Goal: Task Accomplishment & Management: Use online tool/utility

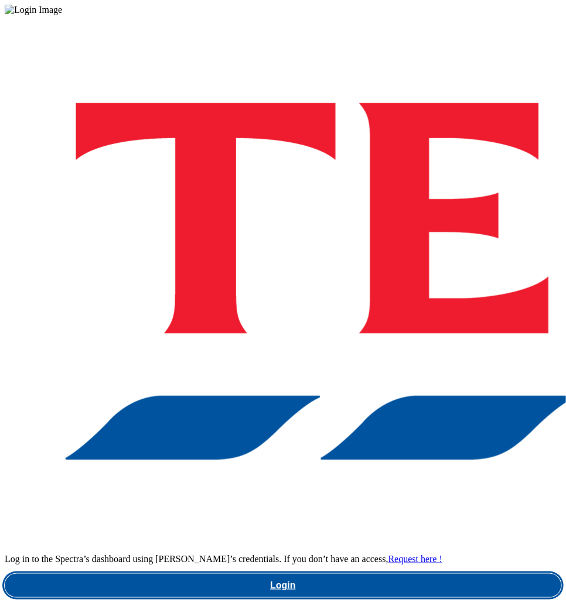
click at [366, 574] on link "Login" at bounding box center [283, 585] width 557 height 23
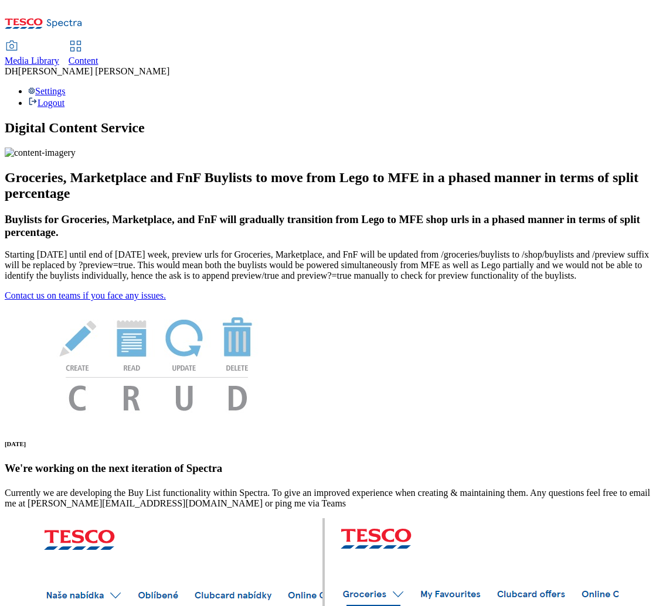
click at [98, 56] on span "Content" at bounding box center [84, 61] width 30 height 10
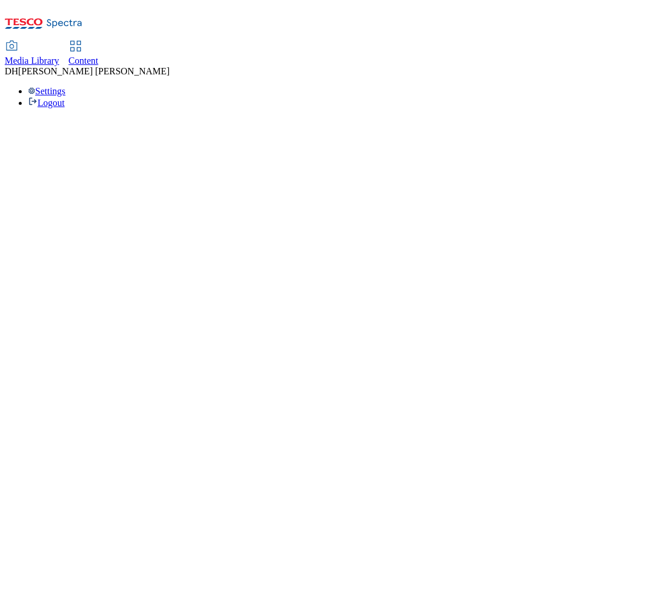
select select "group-comms"
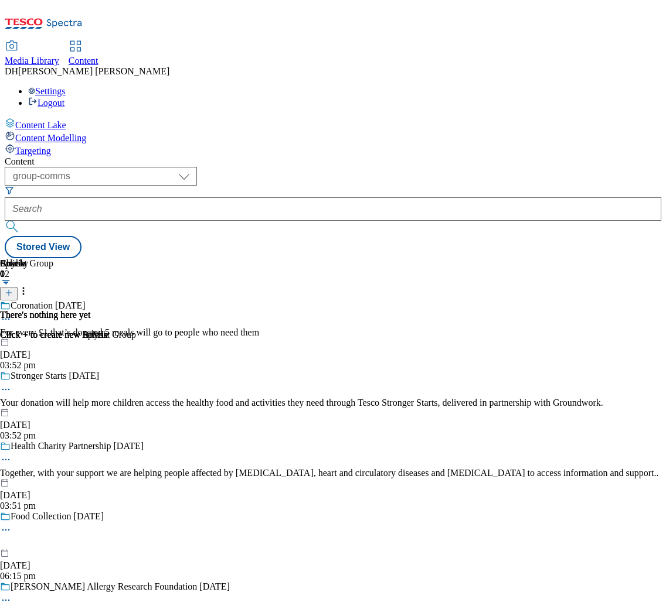
click at [51, 146] on span "Targeting" at bounding box center [33, 151] width 36 height 10
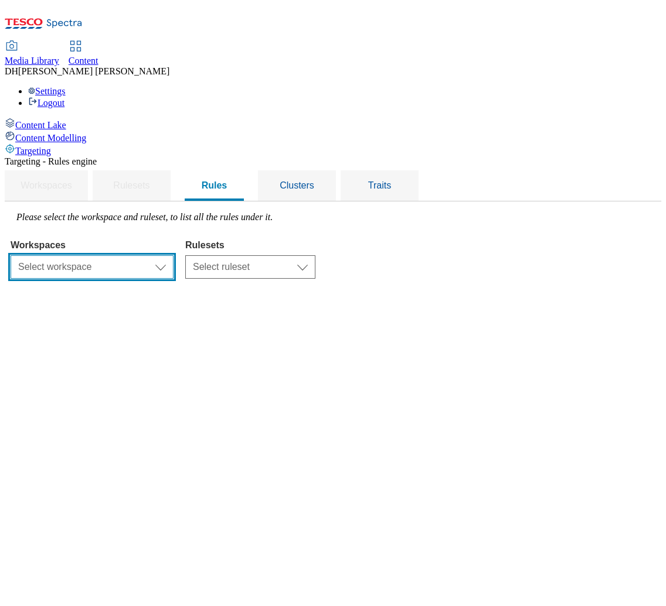
click at [173, 255] on select "Select workspace Content" at bounding box center [92, 266] width 163 height 23
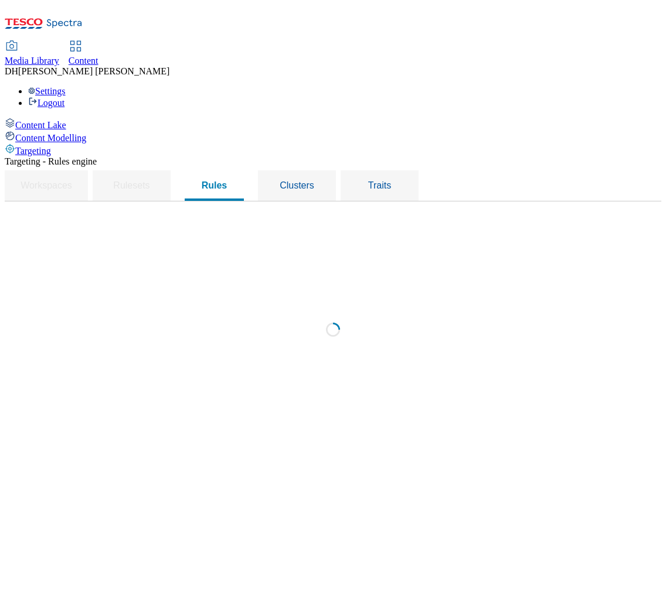
select select "f510054f-adaa-4692-b570-80fa3897127a"
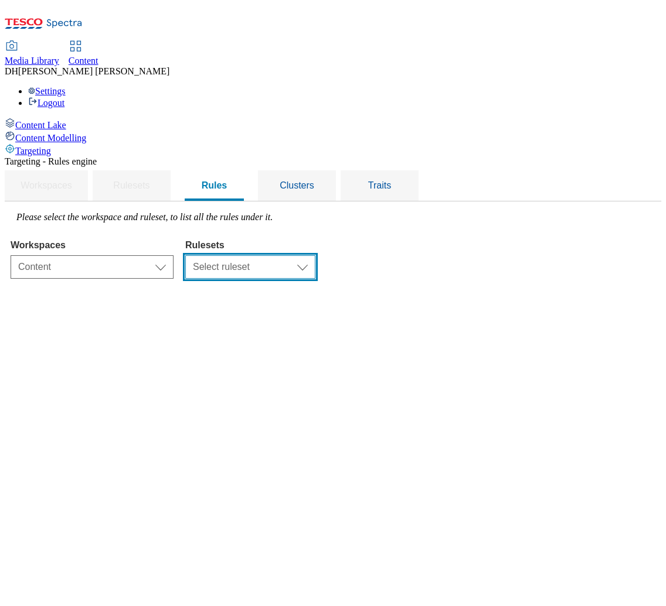
click at [315, 255] on select "Select ruleset CZ HU ROI SK UK" at bounding box center [250, 266] width 130 height 23
select select "7f9e739d-6abb-424f-b94f-4b375a3fe6e0"
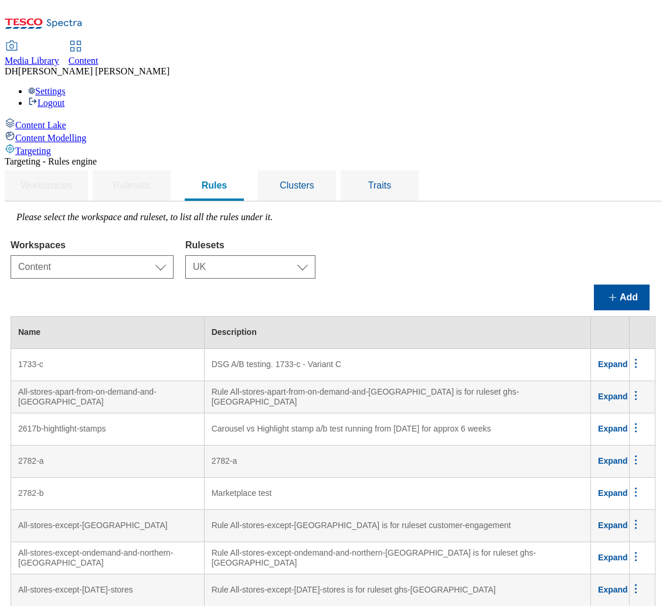
click at [237, 285] on div "Add" at bounding box center [333, 298] width 645 height 26
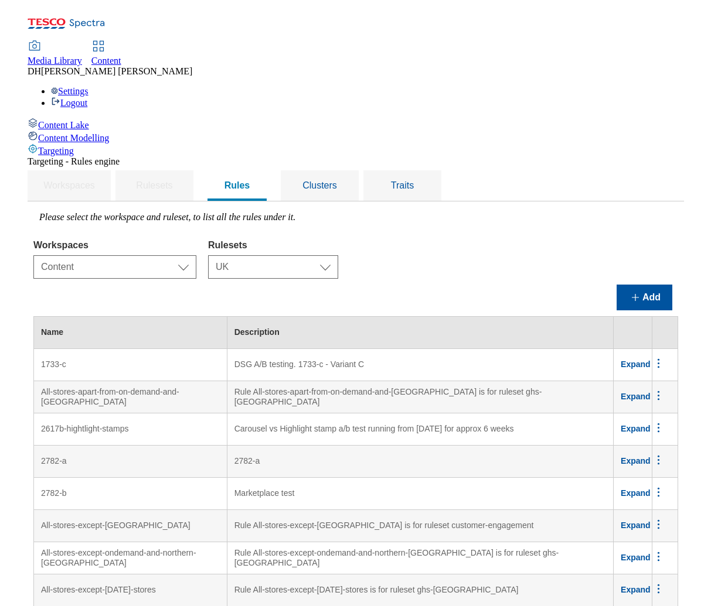
scroll to position [349, 0]
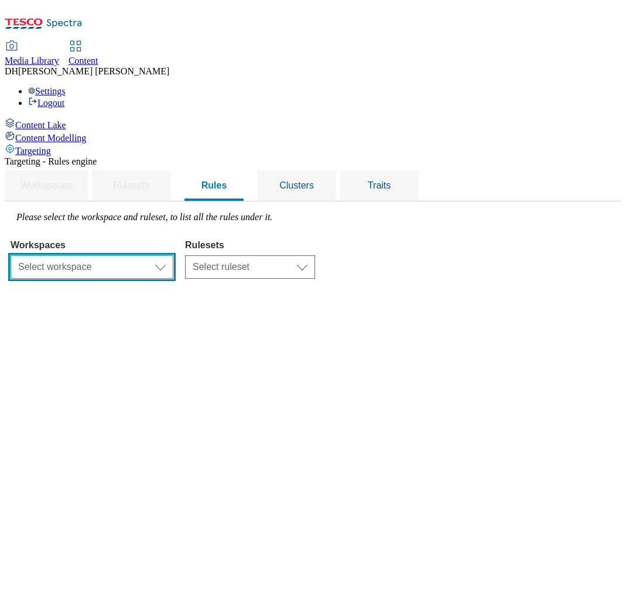
click at [173, 255] on select "Select workspace Content" at bounding box center [92, 266] width 163 height 23
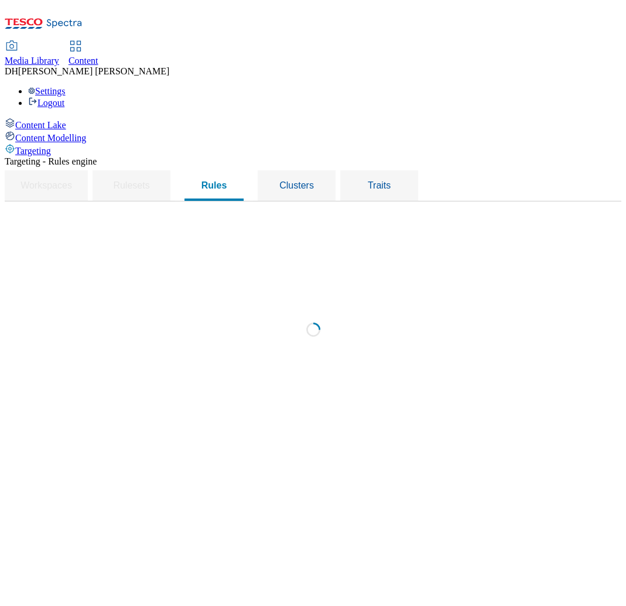
select select "f510054f-adaa-4692-b570-80fa3897127a"
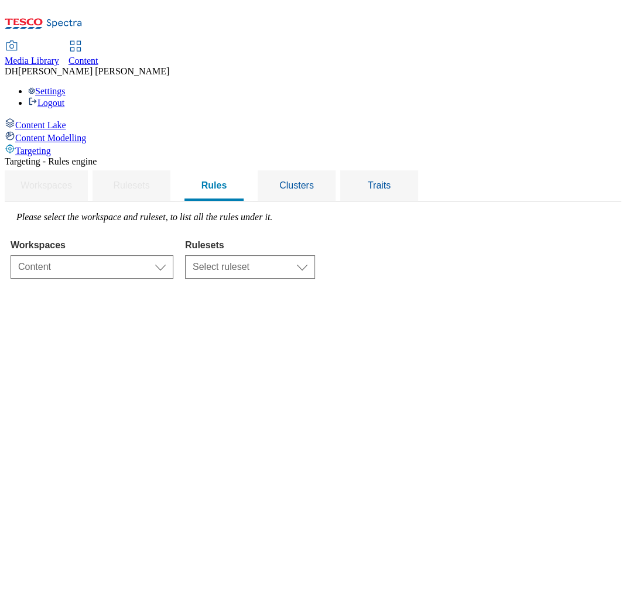
select select "7f9e739d-6abb-424f-b94f-4b375a3fe6e0"
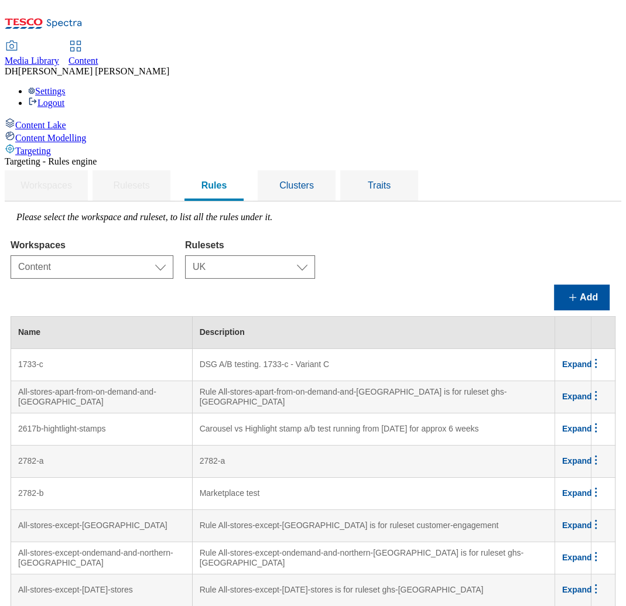
scroll to position [1468, 0]
drag, startPoint x: 591, startPoint y: 322, endPoint x: 574, endPoint y: 325, distance: 17.2
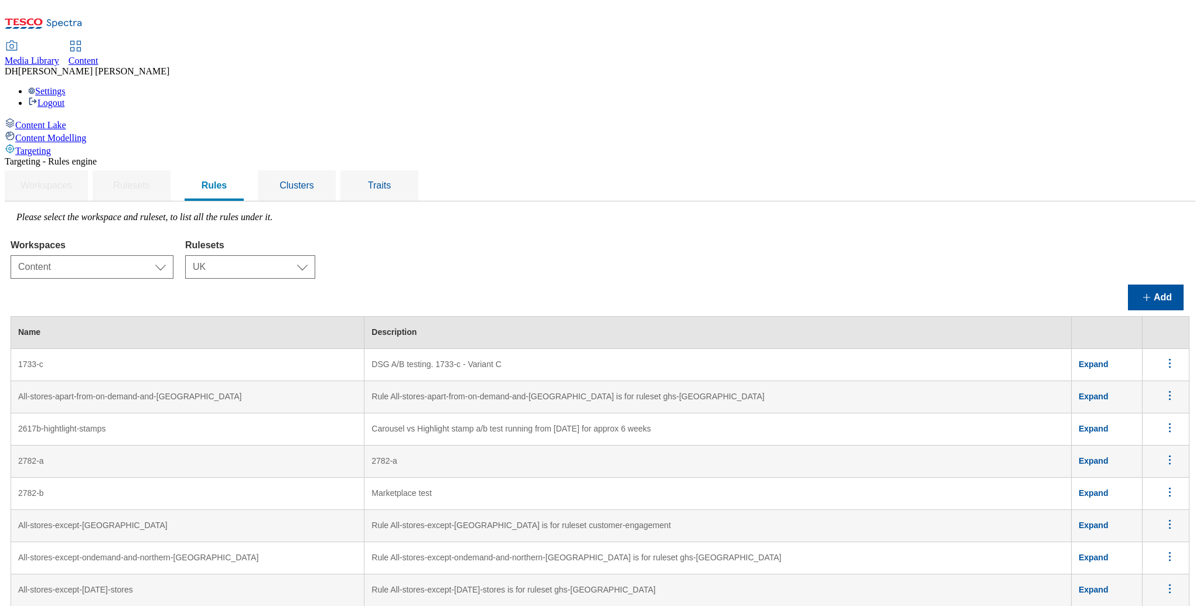
scroll to position [1275, 0]
